Goal: Understand process/instructions: Learn how to perform a task or action

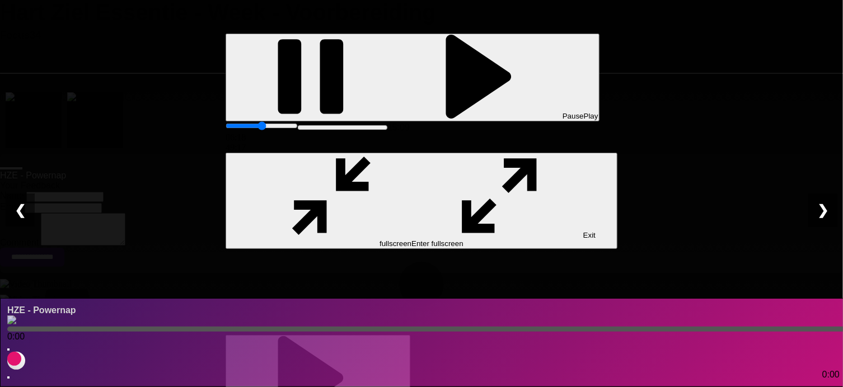
click at [821, 213] on div "❯" at bounding box center [822, 211] width 29 height 34
click at [454, 335] on div at bounding box center [422, 335] width 392 height 0
drag, startPoint x: 411, startPoint y: 262, endPoint x: 418, endPoint y: 245, distance: 18.1
click at [414, 335] on div at bounding box center [422, 335] width 392 height 0
click at [419, 335] on div at bounding box center [422, 335] width 392 height 0
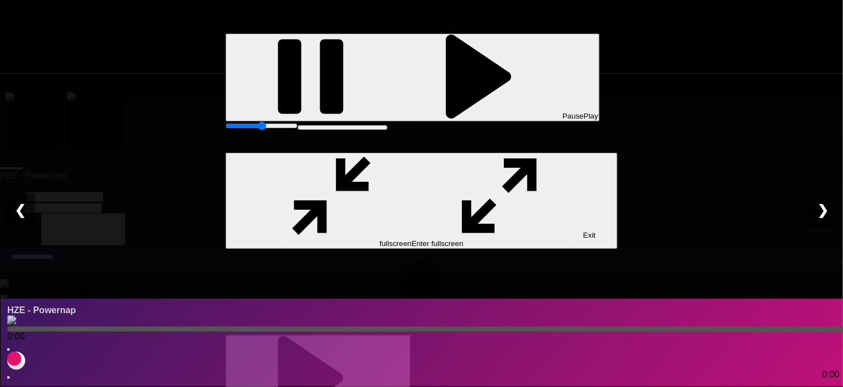
click at [827, 210] on div "❯" at bounding box center [822, 211] width 29 height 34
click at [401, 335] on div at bounding box center [422, 335] width 392 height 0
click at [16, 217] on div "❮" at bounding box center [20, 211] width 29 height 34
